Goal: Information Seeking & Learning: Find specific page/section

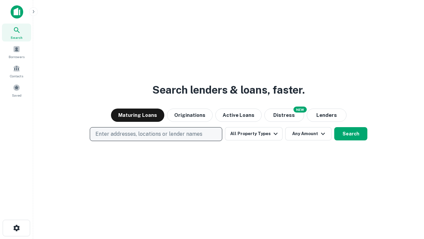
click at [156, 134] on p "Enter addresses, locations or lender names" at bounding box center [148, 134] width 107 height 8
type input "**********"
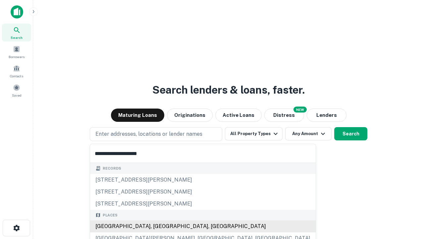
click at [158, 226] on div "[GEOGRAPHIC_DATA], [GEOGRAPHIC_DATA], [GEOGRAPHIC_DATA]" at bounding box center [203, 226] width 226 height 12
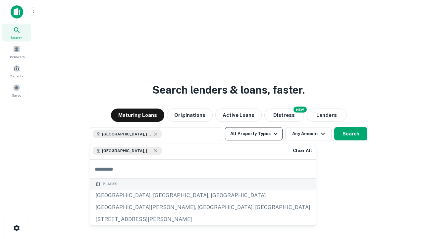
click at [254, 134] on button "All Property Types" at bounding box center [254, 133] width 58 height 13
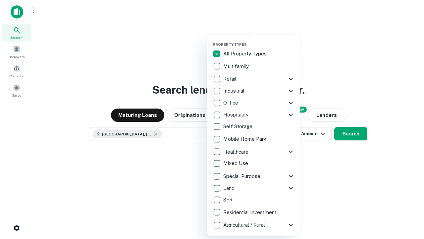
click at [259, 40] on button "button" at bounding box center [259, 40] width 93 height 0
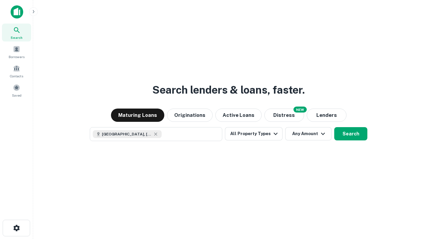
scroll to position [11, 0]
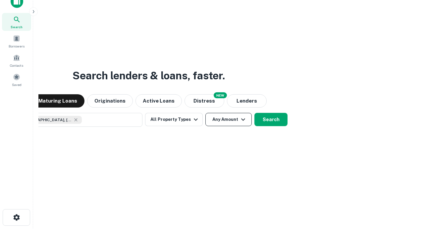
click at [205, 113] on button "Any Amount" at bounding box center [228, 119] width 46 height 13
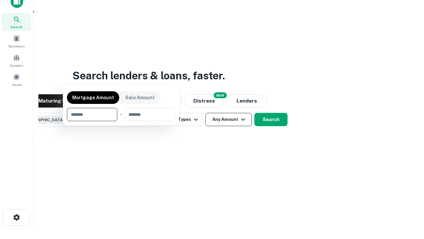
scroll to position [48, 188]
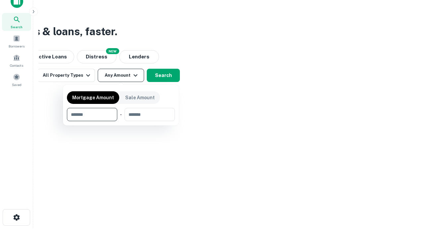
type input "*******"
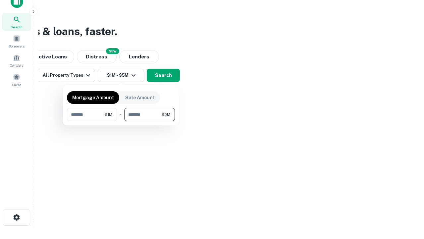
type input "*******"
click at [121, 121] on button "button" at bounding box center [121, 121] width 108 height 0
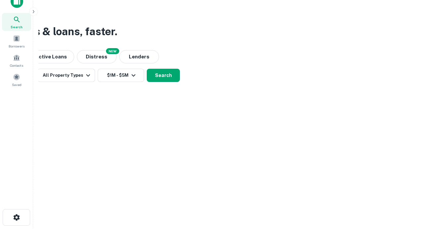
scroll to position [11, 0]
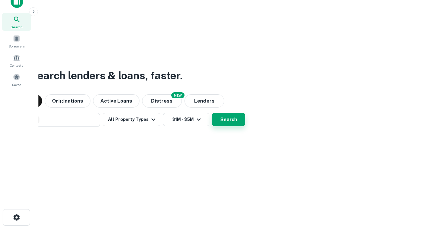
click at [212, 113] on button "Search" at bounding box center [228, 119] width 33 height 13
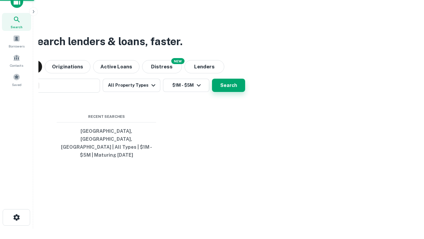
scroll to position [22, 188]
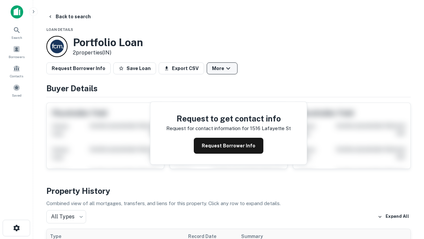
click at [222, 68] on button "More" at bounding box center [222, 68] width 31 height 12
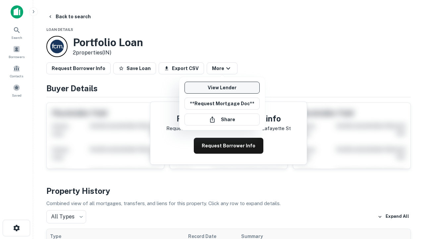
click at [222, 87] on link "View Lender" at bounding box center [222, 88] width 75 height 12
